Goal: Task Accomplishment & Management: Use online tool/utility

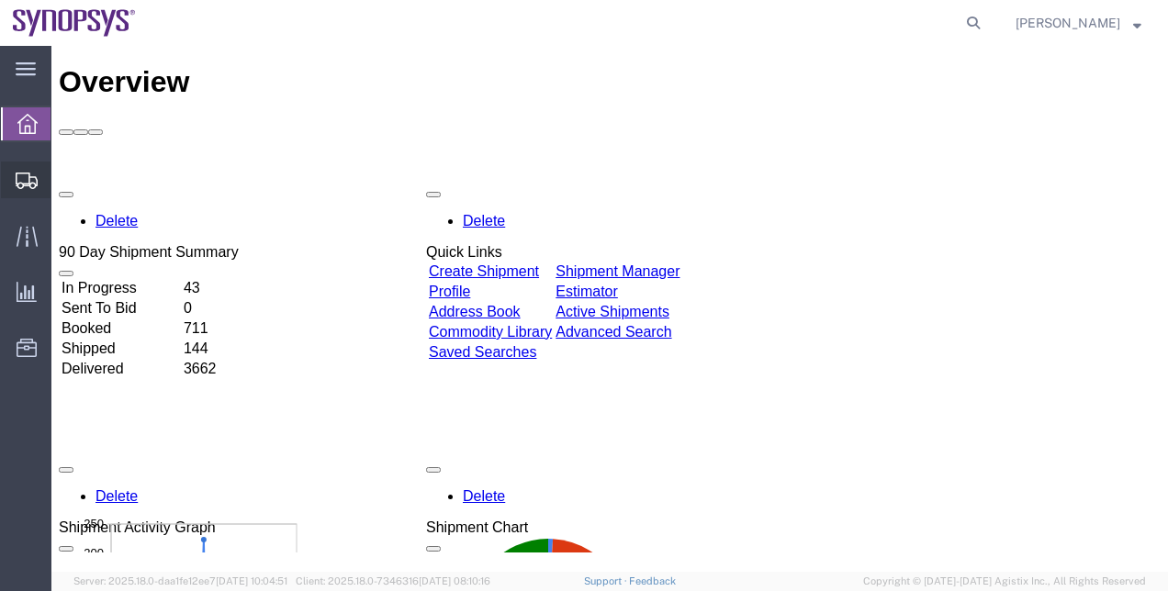
click at [0, 0] on span "Shipment Manager" at bounding box center [0, 0] width 0 height 0
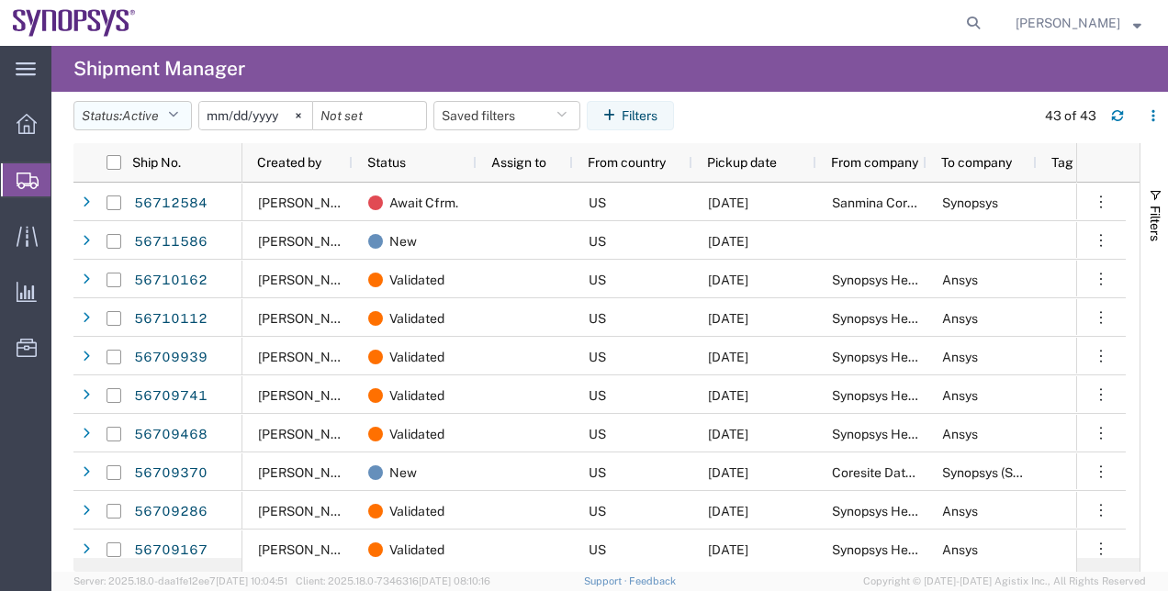
click at [175, 123] on button "Status: Active" at bounding box center [132, 115] width 118 height 29
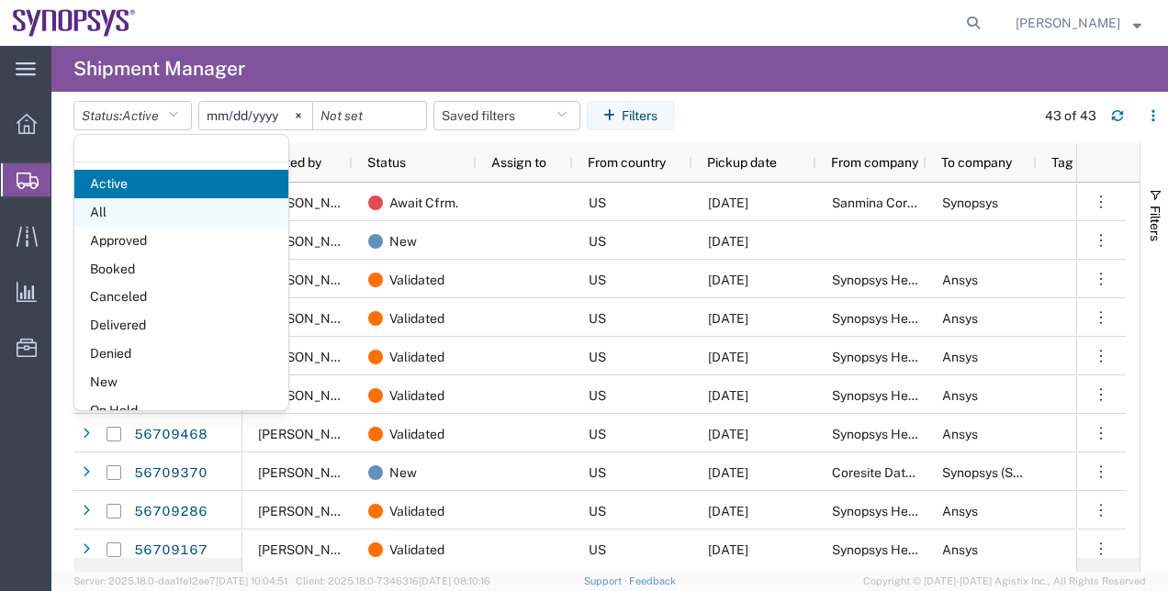
click at [178, 214] on span "All" at bounding box center [181, 212] width 214 height 28
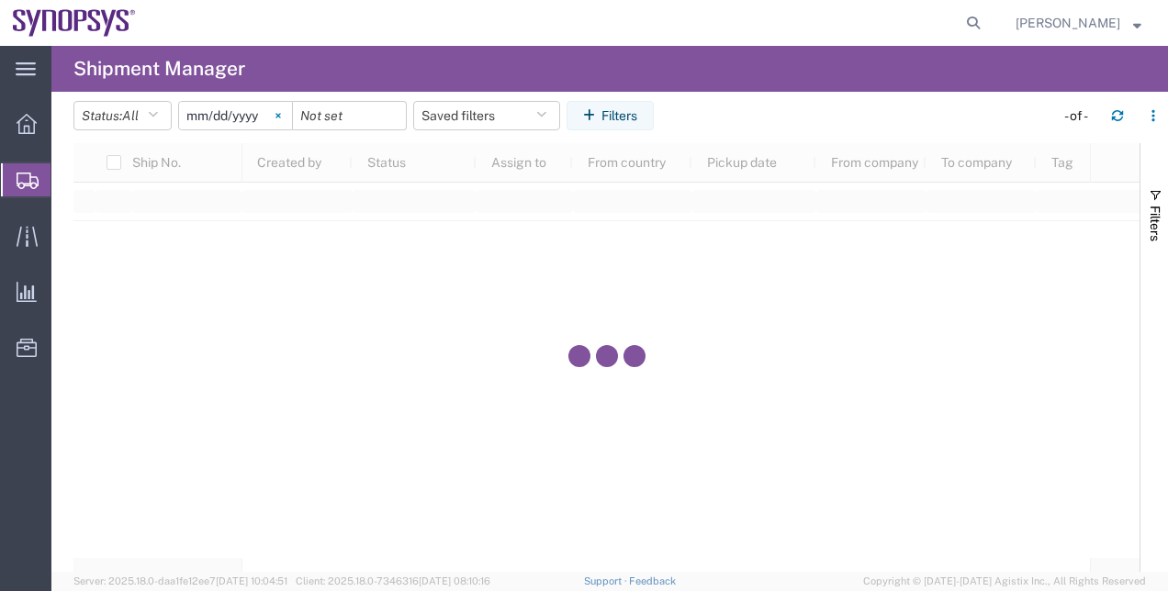
click at [290, 110] on svg-icon at bounding box center [278, 116] width 28 height 28
click at [594, 129] on button "Filters" at bounding box center [609, 115] width 87 height 29
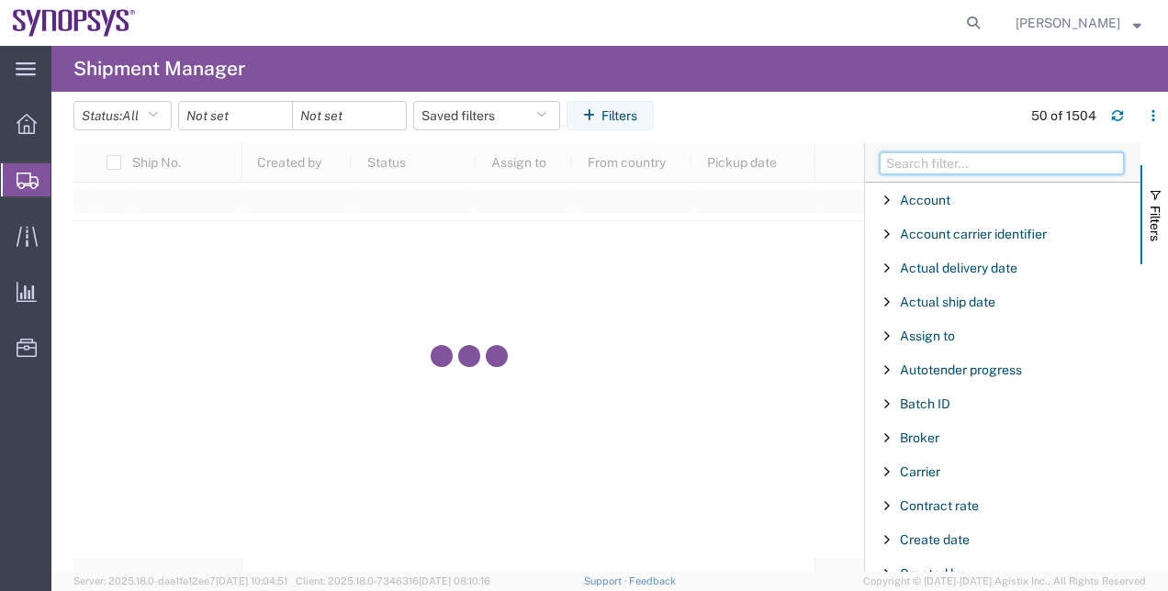
click at [905, 172] on input "Filter Columns Input" at bounding box center [1001, 163] width 244 height 22
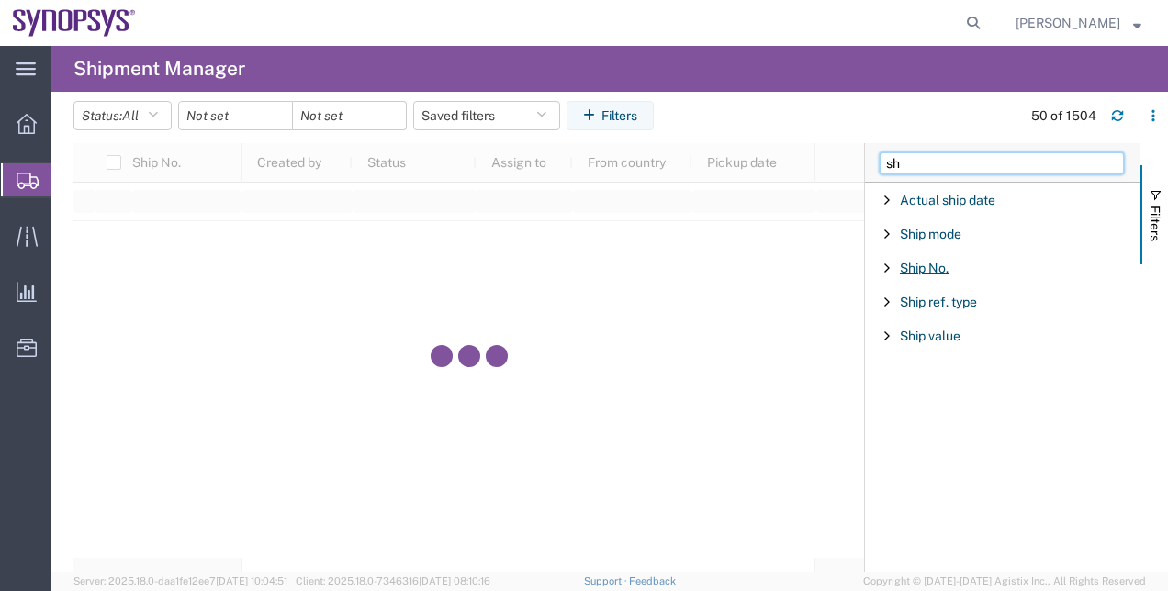
type input "sh"
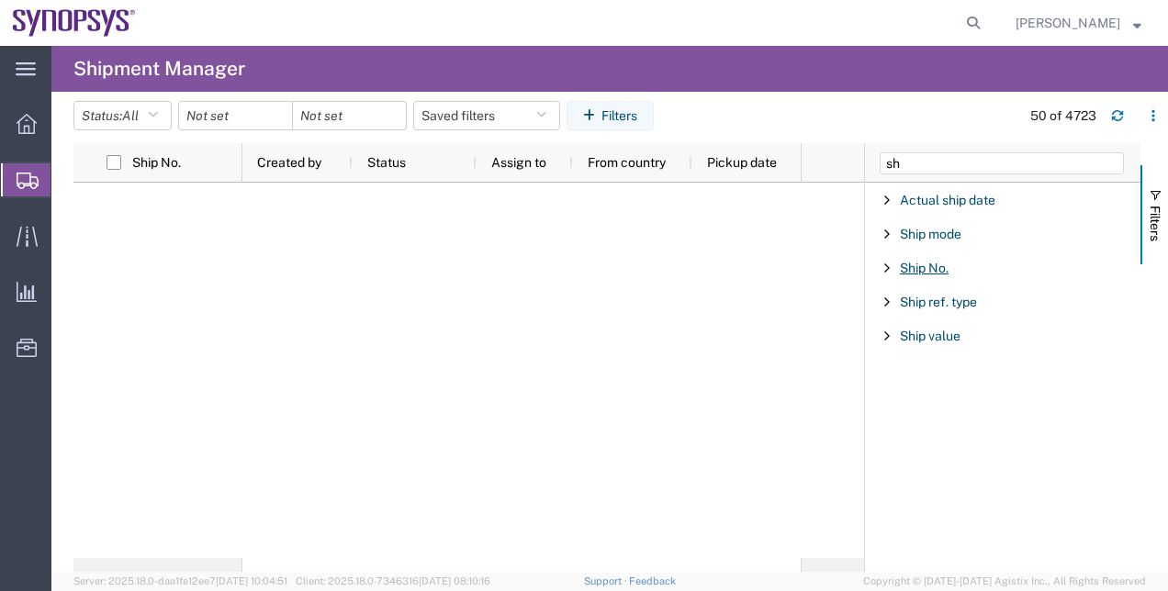
click at [936, 271] on span "Ship No." at bounding box center [924, 268] width 49 height 15
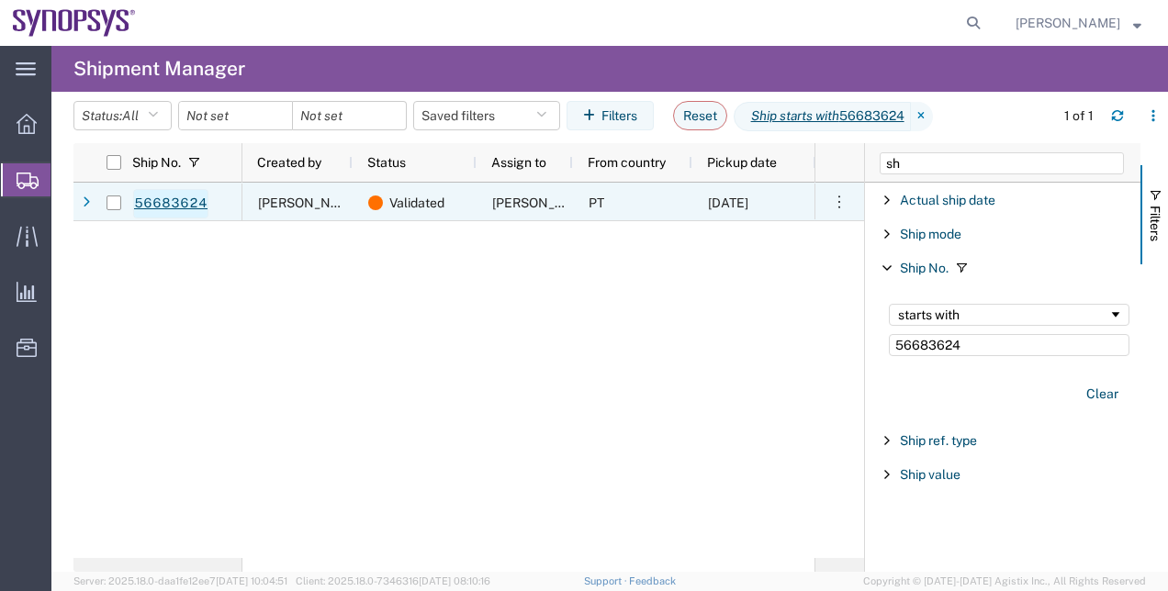
type input "56683624"
click at [205, 203] on link "56683624" at bounding box center [170, 203] width 75 height 29
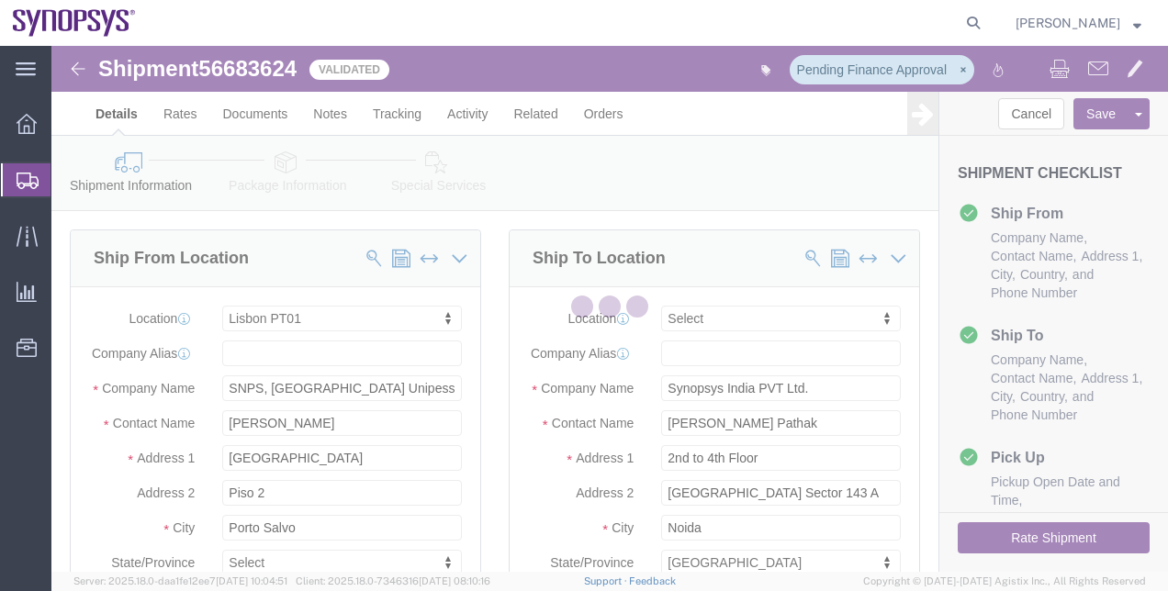
select select "63152"
select select
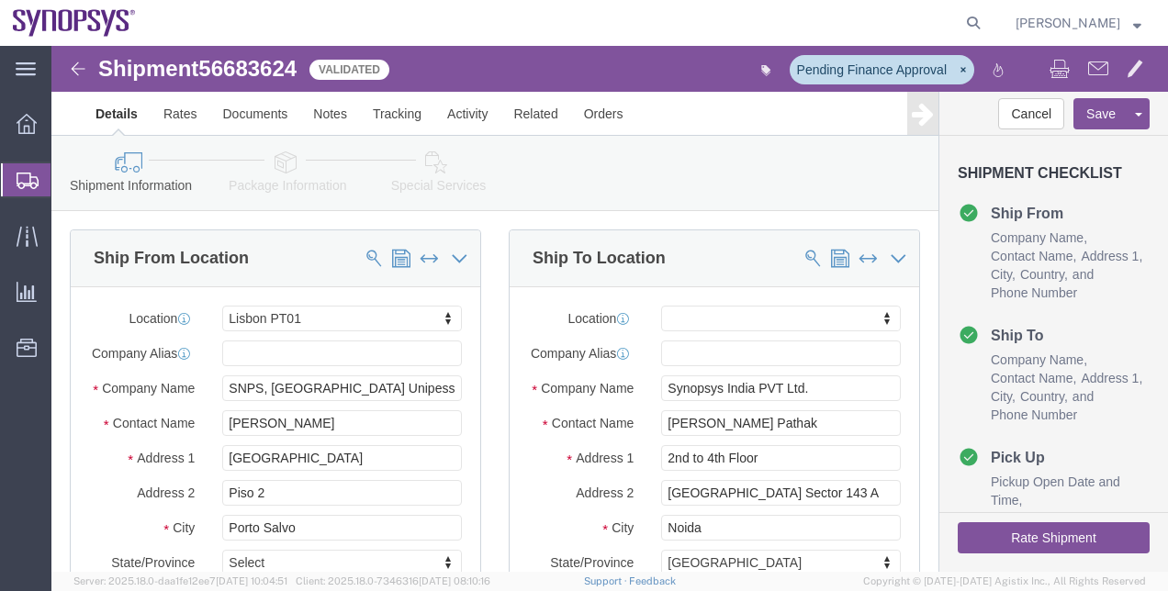
click icon
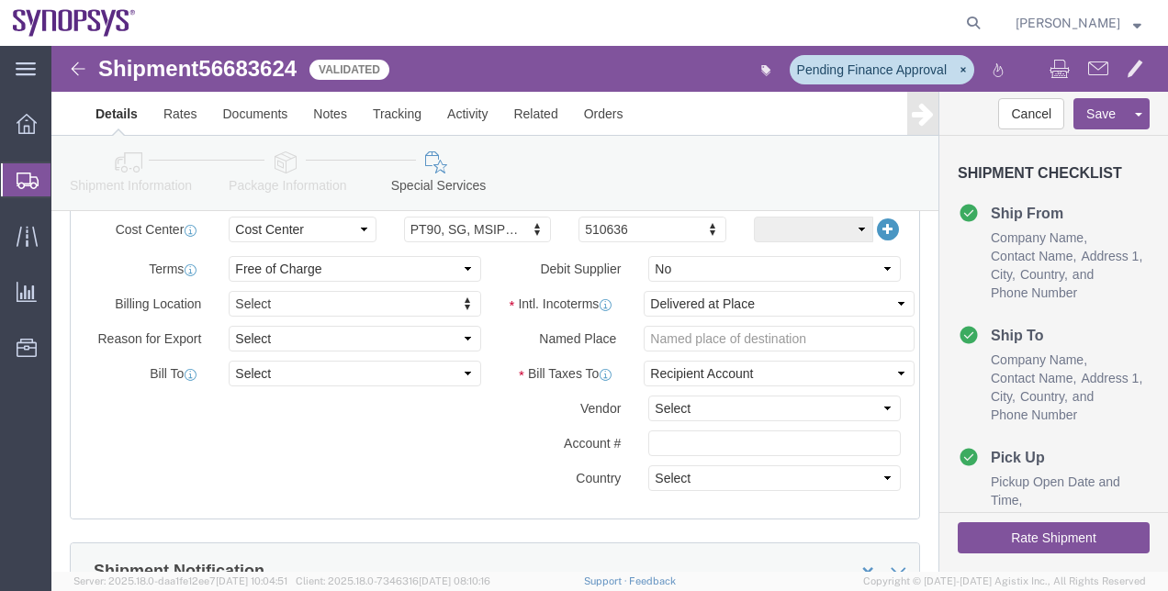
scroll to position [920, 0]
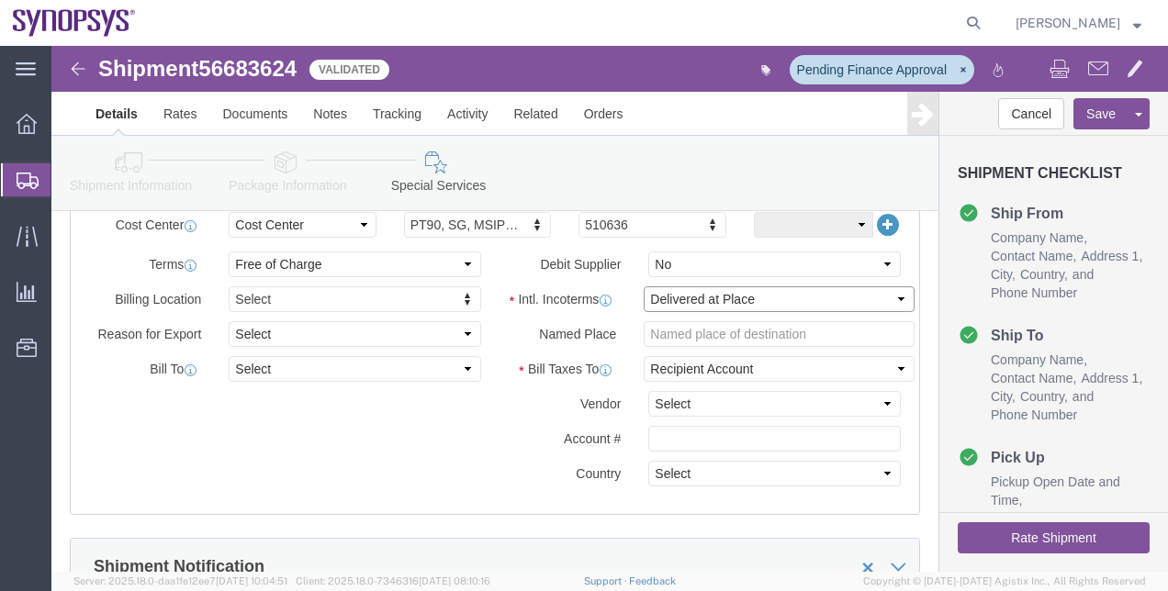
click select "Select Carriage Insurance Paid Carriage Paid To Cost and Freight Cost Insurance…"
select select "EXW"
click select "Select Carriage Insurance Paid Carriage Paid To Cost and Freight Cost Insurance…"
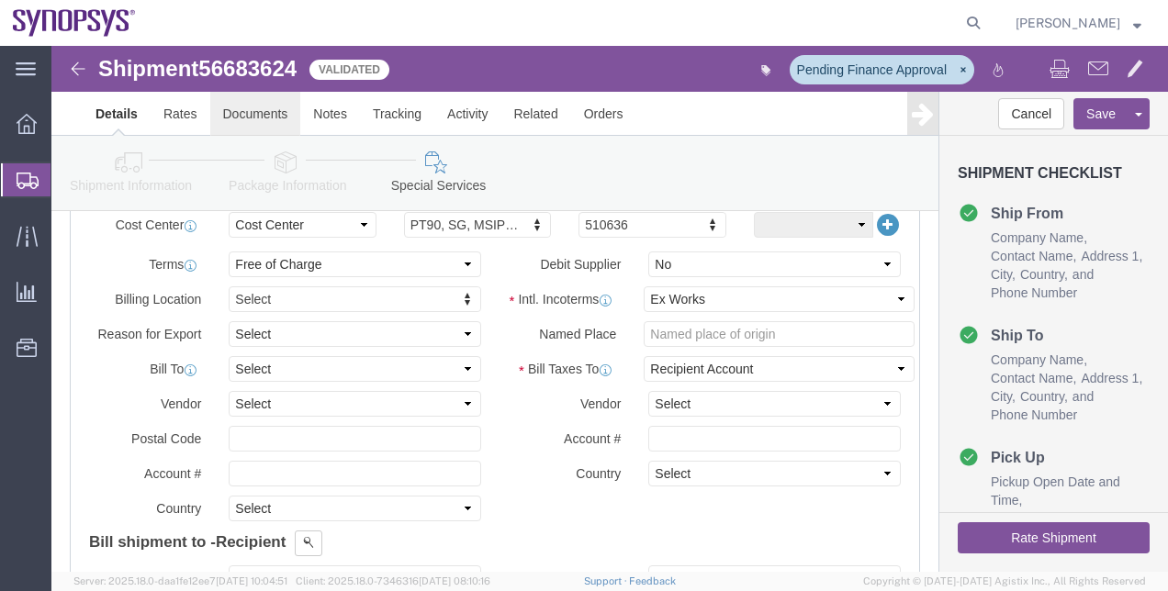
click link "Documents"
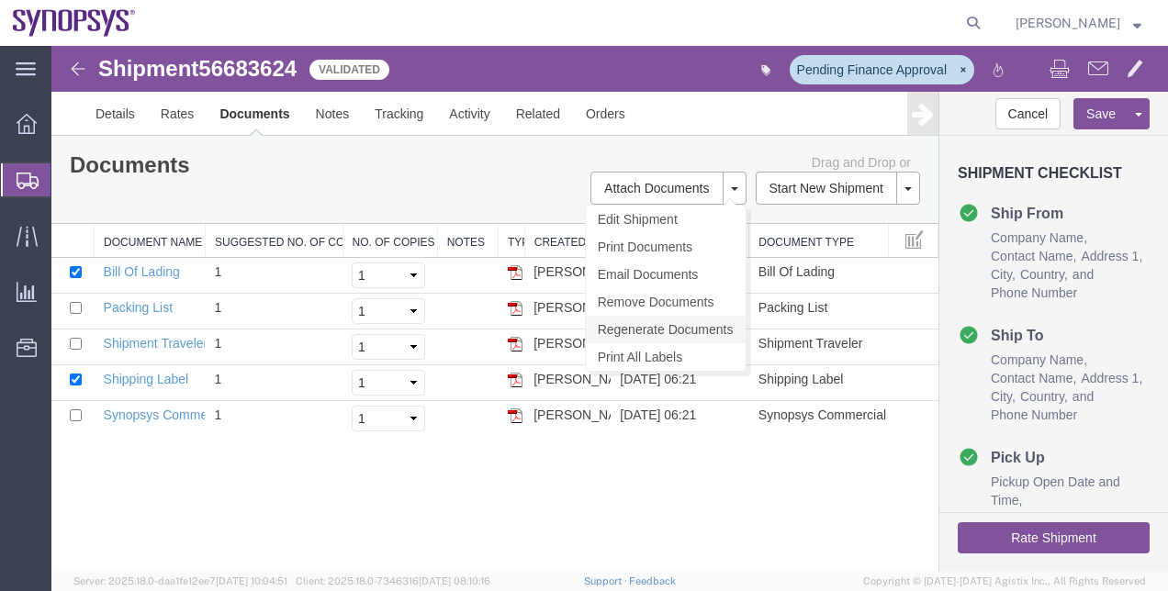
click at [666, 322] on link "Regenerate Documents" at bounding box center [666, 330] width 160 height 28
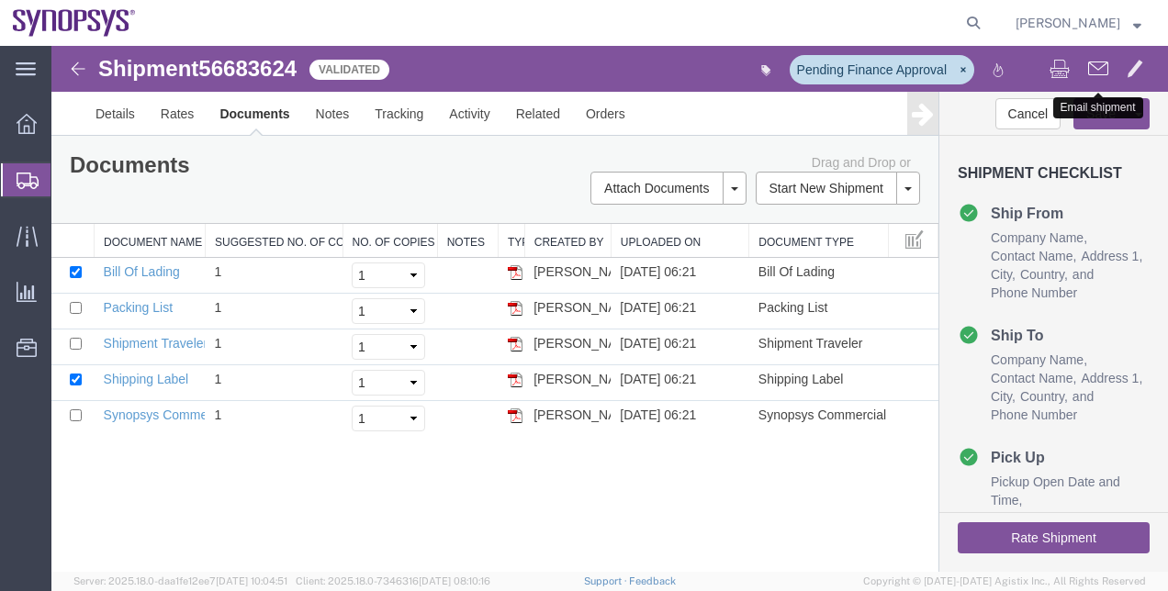
click at [1105, 70] on span at bounding box center [1098, 68] width 20 height 22
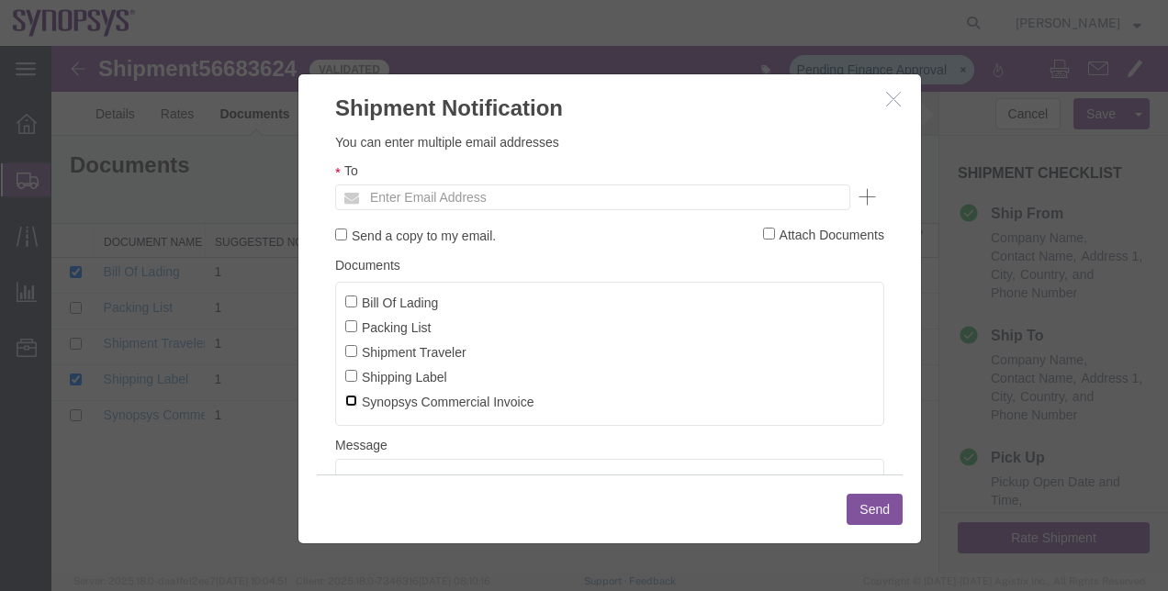
click at [353, 401] on input "Synopsys Commercial Invoice" at bounding box center [351, 401] width 12 height 12
checkbox input "true"
click at [351, 324] on input "Packing List" at bounding box center [351, 326] width 12 height 12
checkbox input "true"
click at [386, 198] on input "text" at bounding box center [468, 197] width 215 height 24
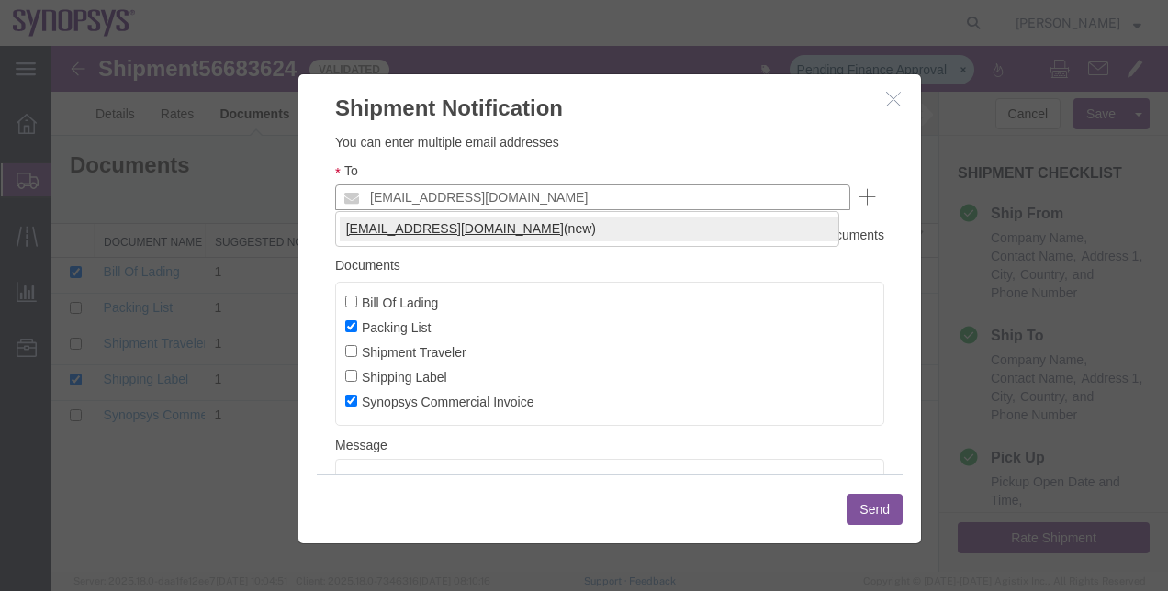
type input "[EMAIL_ADDRESS][DOMAIN_NAME]"
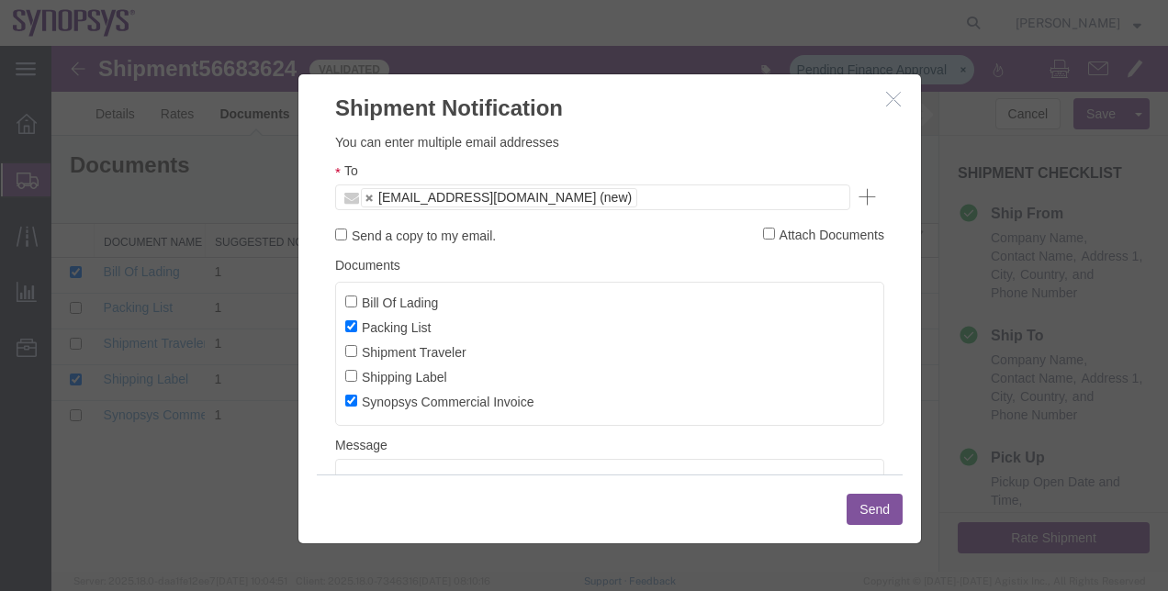
click at [859, 507] on button "Send" at bounding box center [874, 509] width 56 height 31
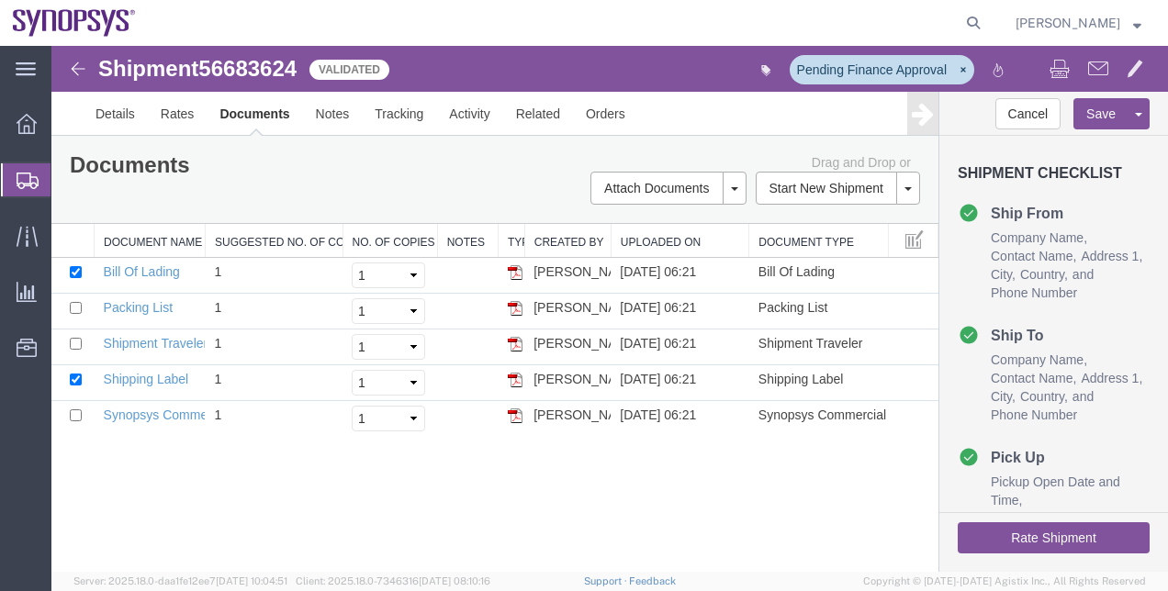
click at [0, 0] on span "Shipment Manager" at bounding box center [0, 0] width 0 height 0
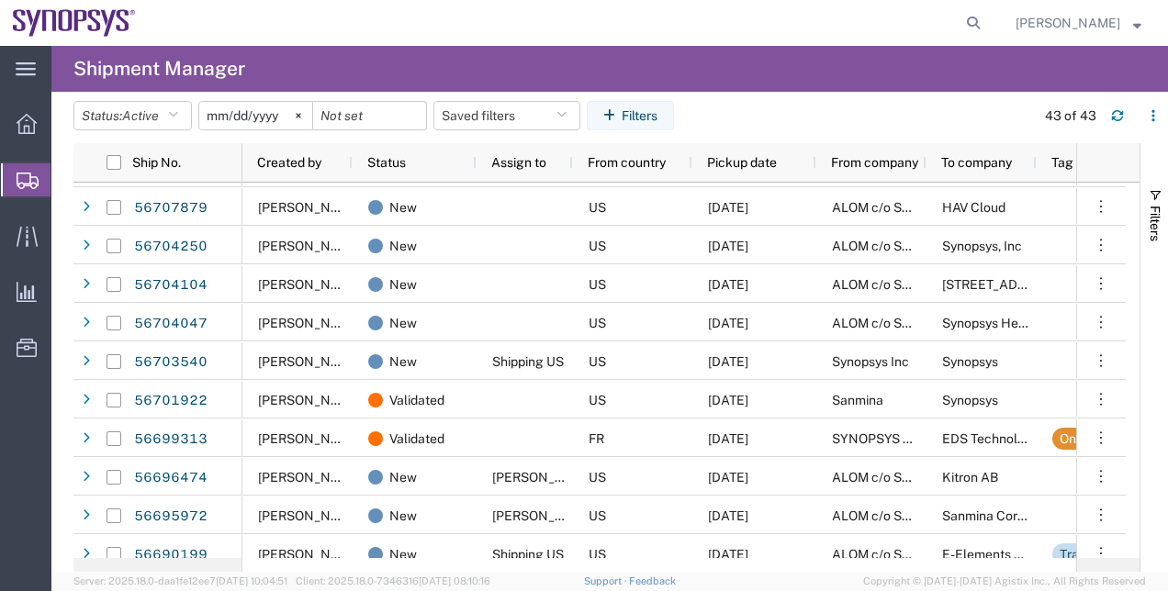
scroll to position [467, 0]
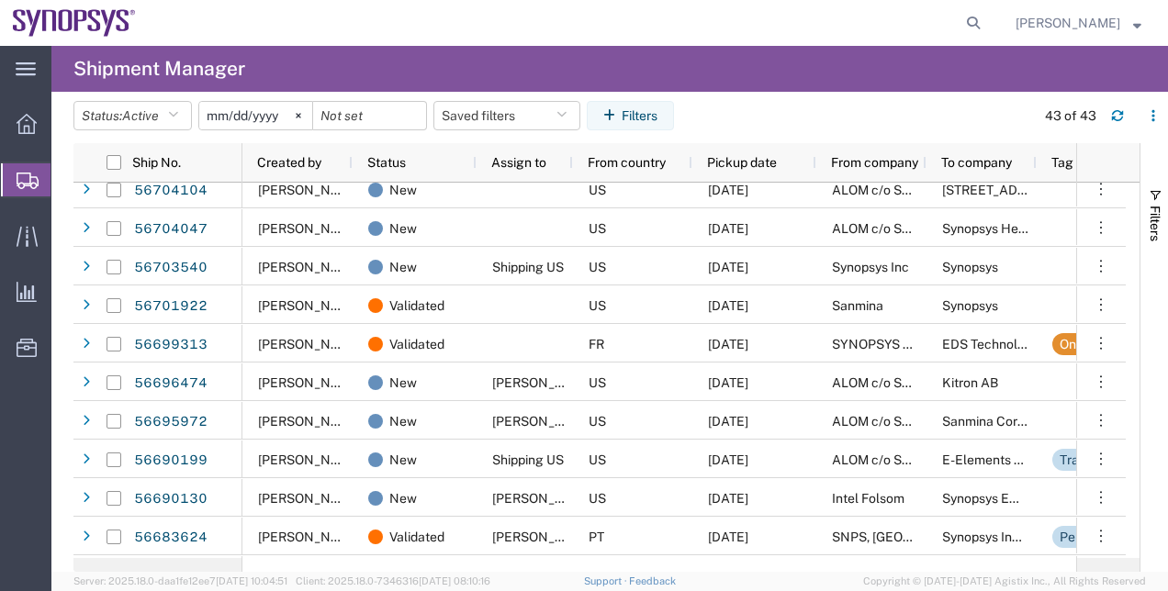
drag, startPoint x: 1138, startPoint y: 221, endPoint x: 1161, endPoint y: 332, distance: 113.4
click at [1161, 332] on div "Ship No. Created by Status Assign to From country Pickup date From company To c…" at bounding box center [620, 357] width 1094 height 429
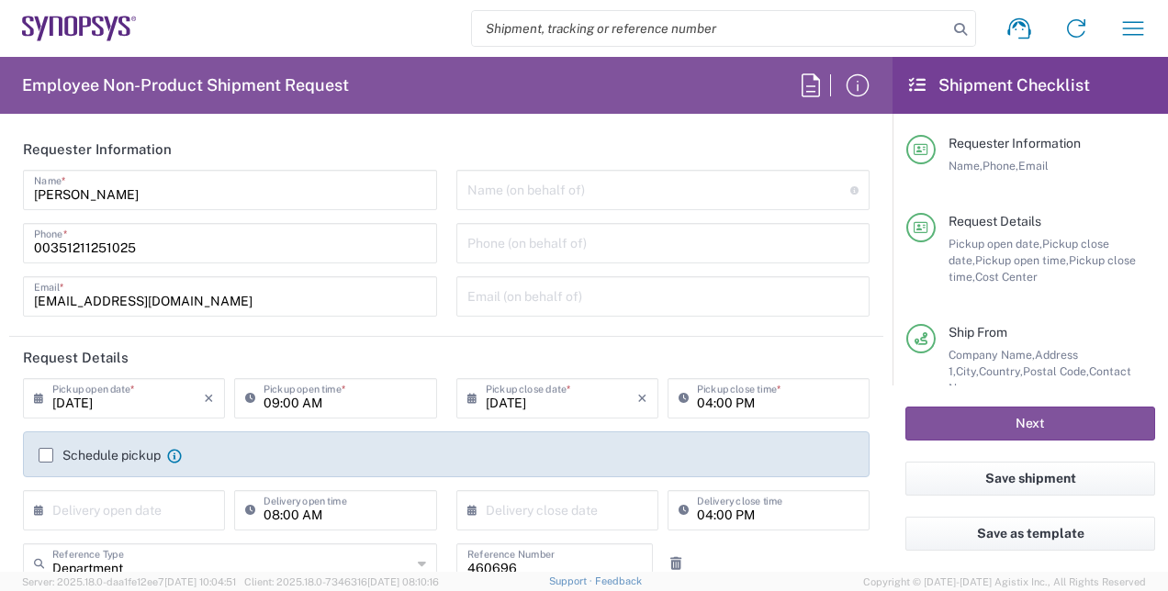
type input "Portugal"
type input "Lisbon PT01"
